Goal: Information Seeking & Learning: Learn about a topic

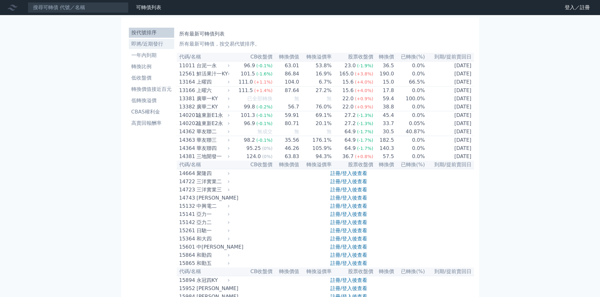
click at [129, 48] on li "即將/近期發行" at bounding box center [151, 44] width 45 height 8
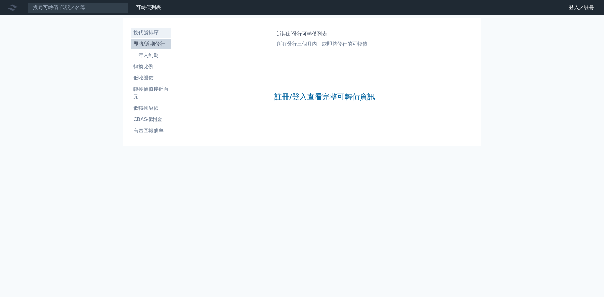
click at [131, 37] on li "按代號排序" at bounding box center [151, 33] width 40 height 8
click at [88, 12] on input at bounding box center [78, 7] width 101 height 11
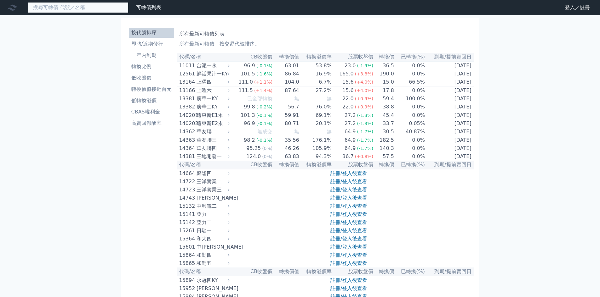
click at [88, 12] on input at bounding box center [78, 7] width 101 height 11
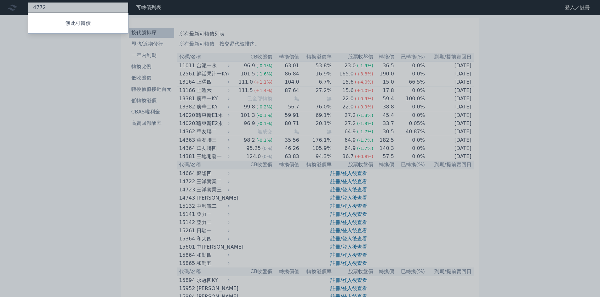
type input "4772"
click at [4, 54] on div at bounding box center [300, 148] width 600 height 297
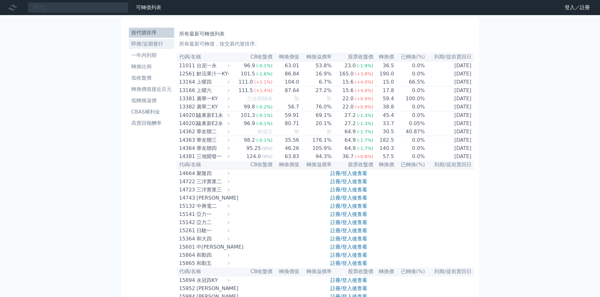
click at [129, 48] on li "即將/近期發行" at bounding box center [151, 44] width 45 height 8
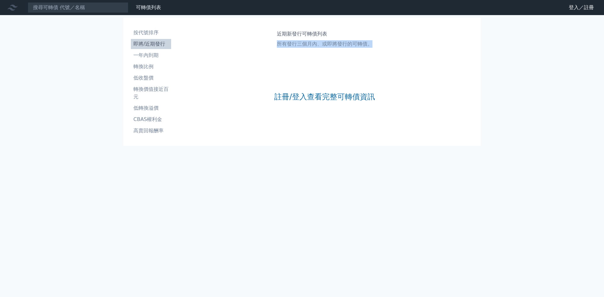
drag, startPoint x: 263, startPoint y: 66, endPoint x: 410, endPoint y: 70, distance: 147.0
click at [410, 70] on div "近期新發行可轉債列表 所有發行三個月內、或即將發行的可轉債。 註冊/登入查看完整可轉債資訊" at bounding box center [325, 81] width 302 height 113
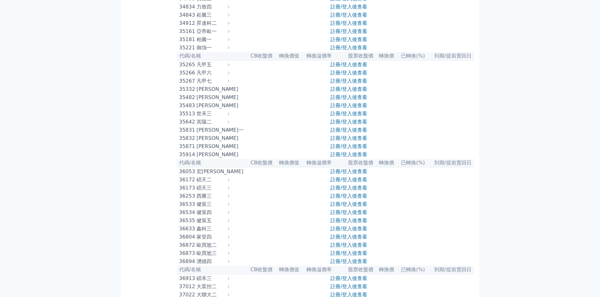
scroll to position [1385, 0]
